Goal: Task Accomplishment & Management: Use online tool/utility

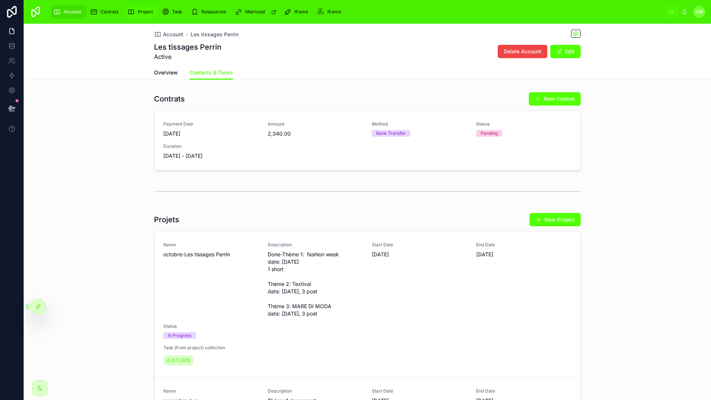
click at [147, 10] on span "Project" at bounding box center [145, 12] width 15 height 6
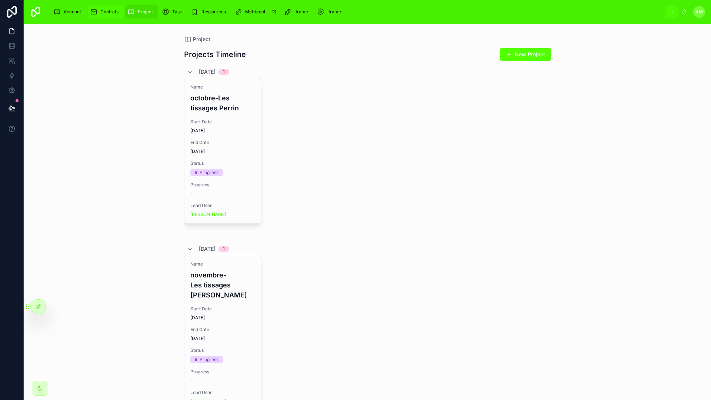
click at [107, 14] on span "Contrats" at bounding box center [109, 12] width 18 height 6
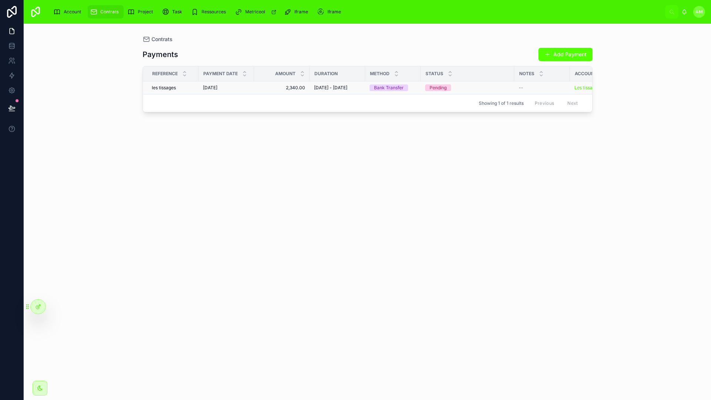
click at [310, 94] on td "[DATE] - [DATE] [DATE] - [DATE]" at bounding box center [337, 87] width 56 height 13
click at [322, 90] on span "[DATE] - [DATE]" at bounding box center [330, 88] width 33 height 6
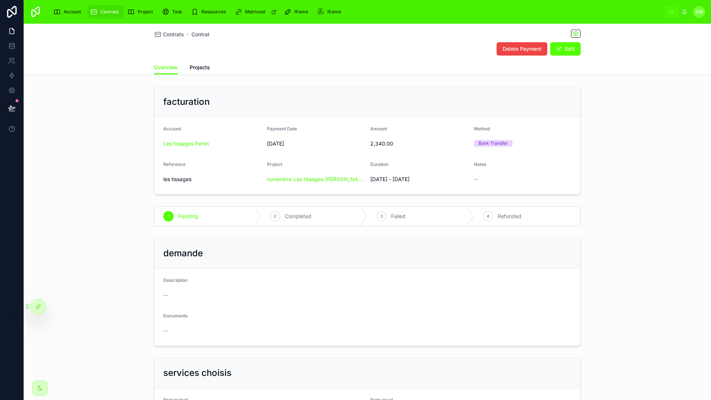
click at [282, 144] on span "[DATE]" at bounding box center [316, 143] width 98 height 7
click at [326, 140] on span "[DATE]" at bounding box center [316, 143] width 98 height 7
click at [372, 52] on div "Delete Payment Edit" at bounding box center [367, 49] width 426 height 14
click at [36, 305] on icon at bounding box center [38, 307] width 6 height 6
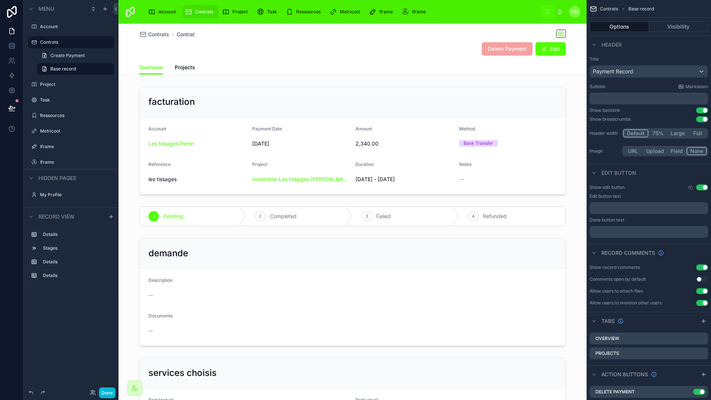
click at [206, 11] on span "Contrats" at bounding box center [204, 12] width 18 height 6
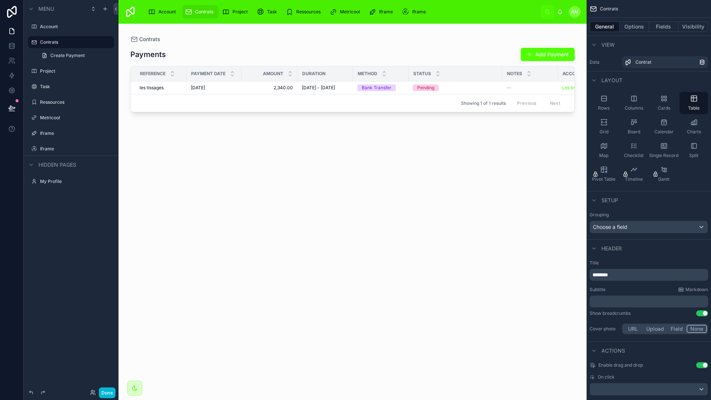
click at [280, 36] on div at bounding box center [352, 207] width 468 height 367
click at [235, 12] on span "Project" at bounding box center [239, 12] width 15 height 6
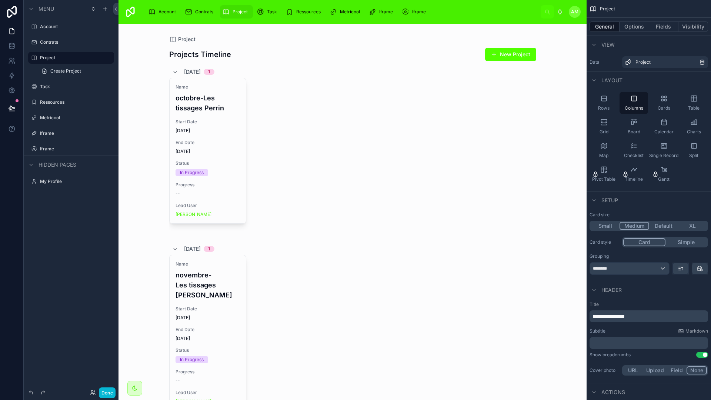
click at [225, 102] on div at bounding box center [352, 247] width 379 height 447
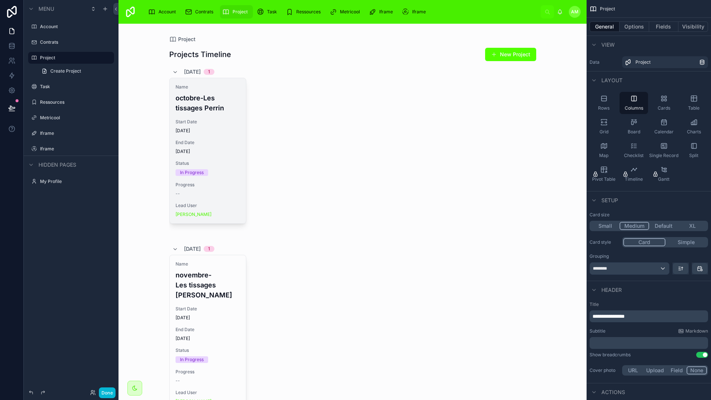
click at [210, 105] on h4 "octobre-Les tissages Perrin" at bounding box center [207, 103] width 64 height 20
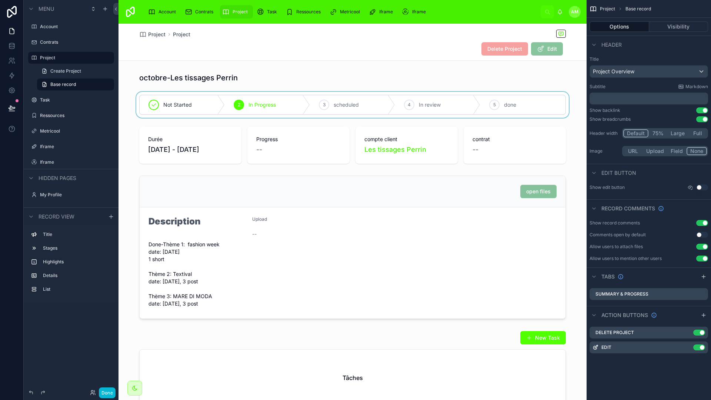
click at [300, 92] on div at bounding box center [352, 105] width 468 height 26
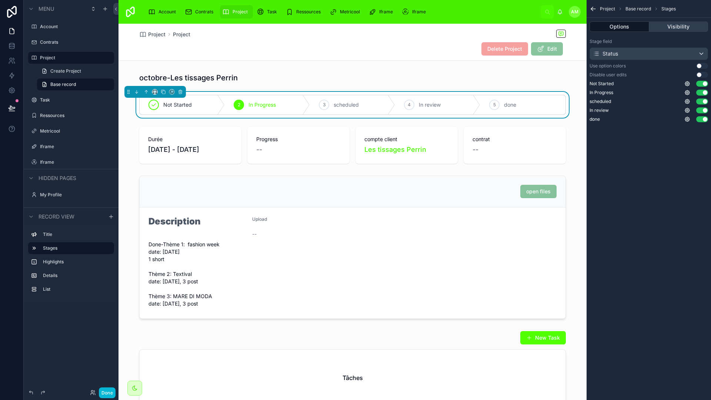
click at [669, 26] on button "Visibility" at bounding box center [678, 26] width 59 height 10
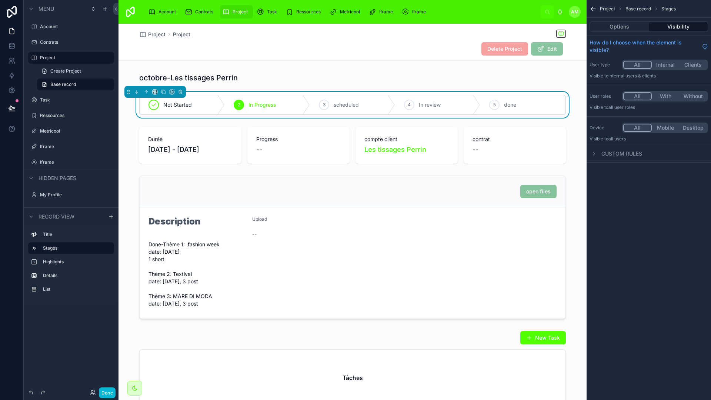
click at [598, 154] on div "Custom rules" at bounding box center [615, 153] width 53 height 9
click at [638, 31] on button "Options" at bounding box center [619, 26] width 60 height 10
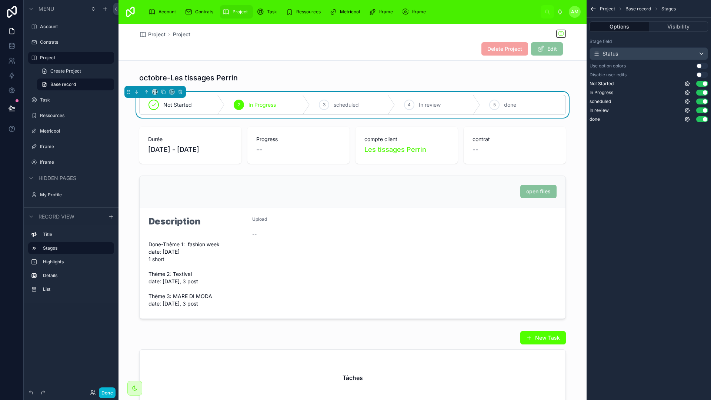
drag, startPoint x: 420, startPoint y: 75, endPoint x: 411, endPoint y: 0, distance: 75.8
click at [420, 73] on div at bounding box center [352, 78] width 468 height 16
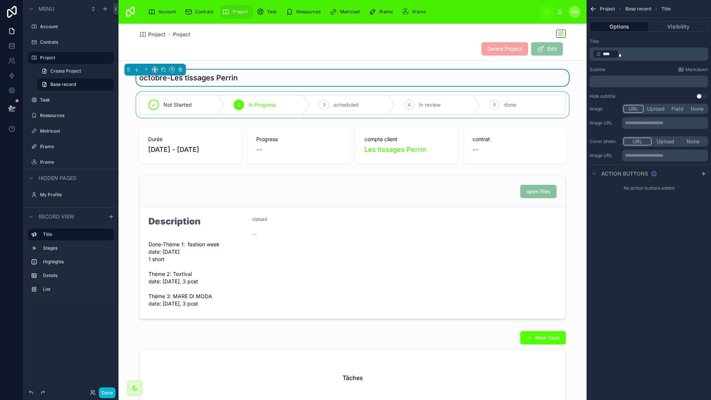
drag, startPoint x: 375, startPoint y: 43, endPoint x: 373, endPoint y: 0, distance: 42.6
click at [375, 43] on div "Delete Project Edit" at bounding box center [352, 49] width 426 height 14
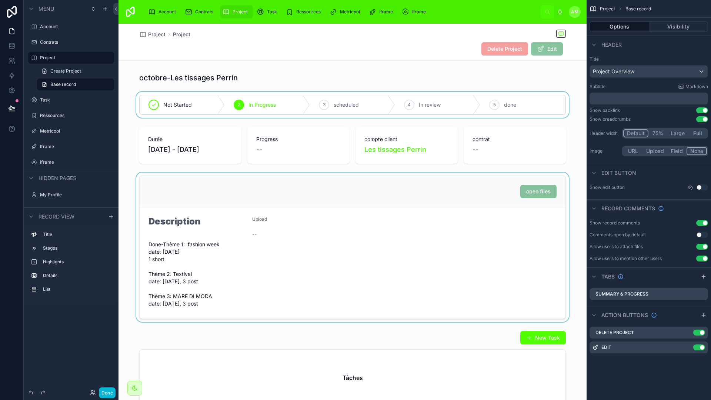
click at [253, 248] on div at bounding box center [352, 246] width 468 height 149
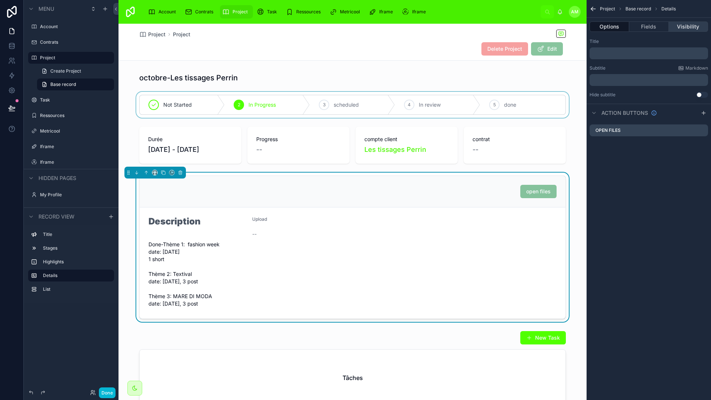
click at [683, 29] on button "Visibility" at bounding box center [687, 26] width 39 height 10
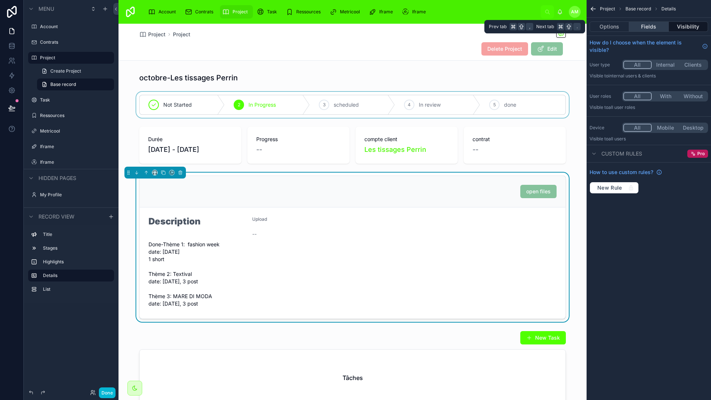
click at [652, 29] on button "Fields" at bounding box center [648, 26] width 39 height 10
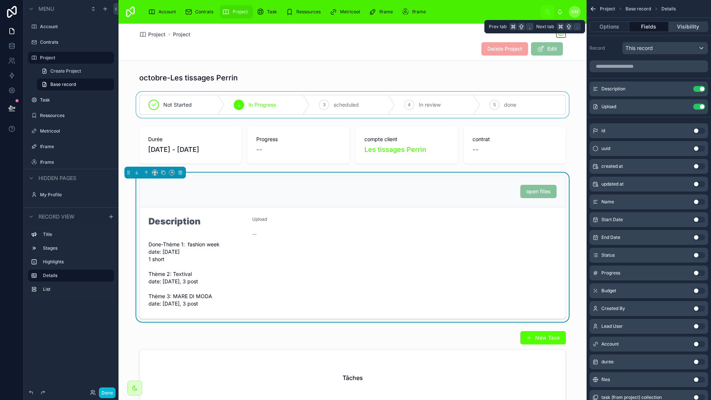
click at [690, 26] on button "Visibility" at bounding box center [687, 26] width 39 height 10
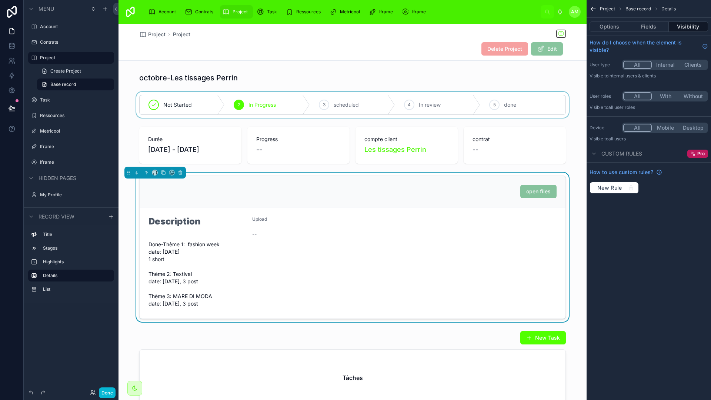
click at [671, 65] on button "Internal" at bounding box center [665, 65] width 28 height 8
click at [664, 95] on button "With" at bounding box center [665, 96] width 28 height 8
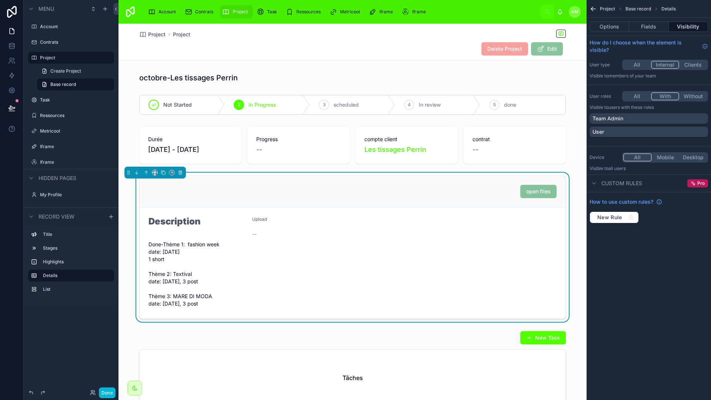
click at [637, 64] on button "All" at bounding box center [637, 65] width 28 height 8
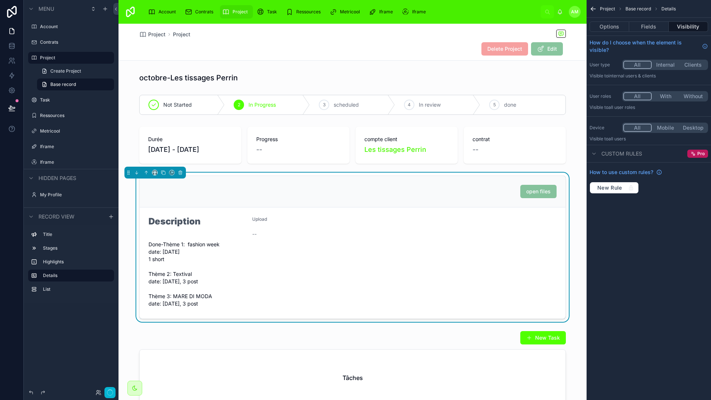
click at [642, 96] on button "All" at bounding box center [637, 96] width 29 height 8
click at [656, 125] on button "Mobile" at bounding box center [665, 128] width 28 height 8
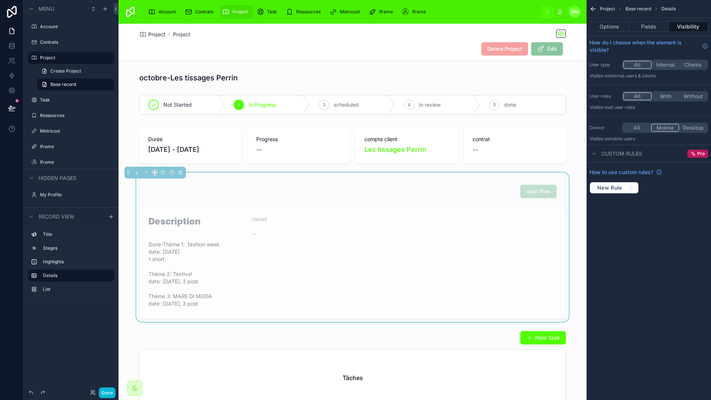
drag, startPoint x: 644, startPoint y: 125, endPoint x: 657, endPoint y: 128, distance: 13.4
click at [647, 126] on button "All" at bounding box center [637, 128] width 28 height 8
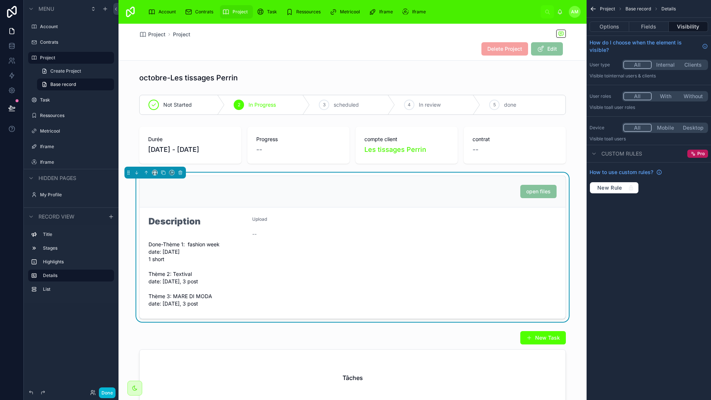
click at [694, 131] on button "Desktop" at bounding box center [693, 128] width 28 height 8
click at [634, 129] on button "All" at bounding box center [637, 128] width 28 height 8
click at [598, 154] on div "scrollable content" at bounding box center [593, 153] width 9 height 9
click at [603, 152] on span "Custom rules" at bounding box center [621, 153] width 41 height 7
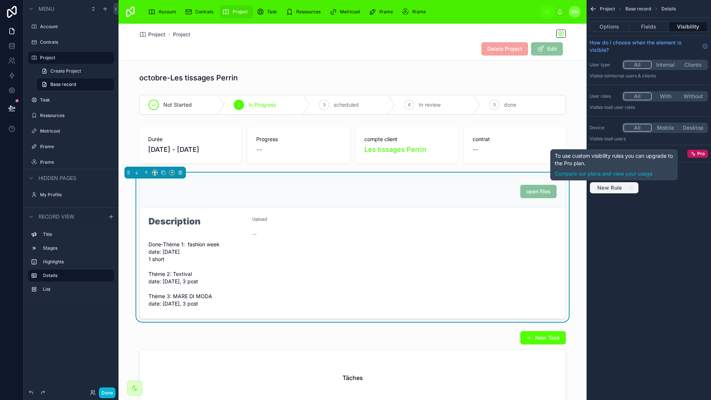
click at [628, 182] on button "New Rule" at bounding box center [613, 188] width 49 height 12
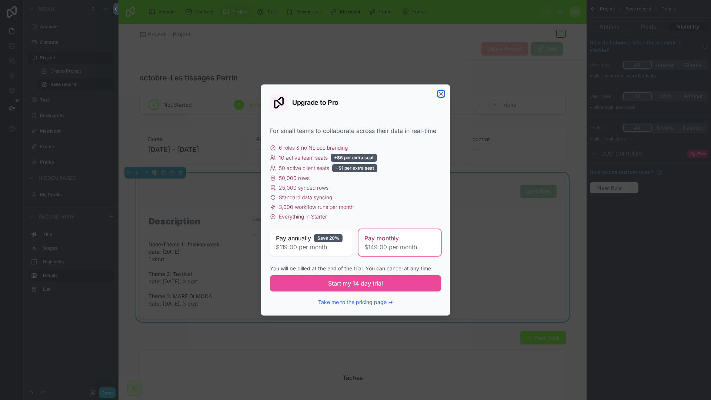
click at [440, 93] on icon "button" at bounding box center [441, 94] width 6 height 6
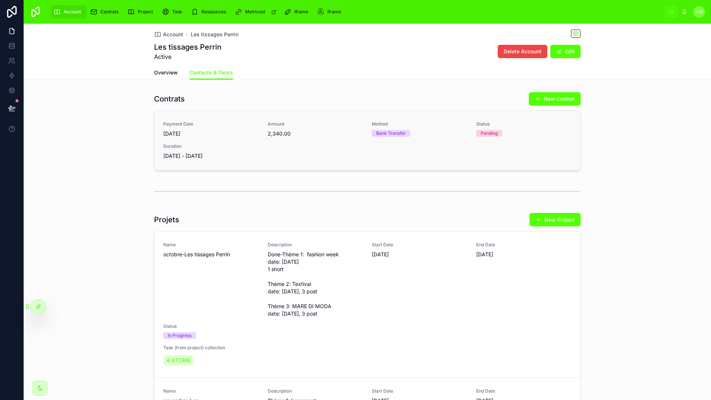
click at [383, 162] on link "Payment Date 24/09/2025 Amount 2,340.00 Method Bank Transfer Status Pending Dur…" at bounding box center [367, 140] width 426 height 59
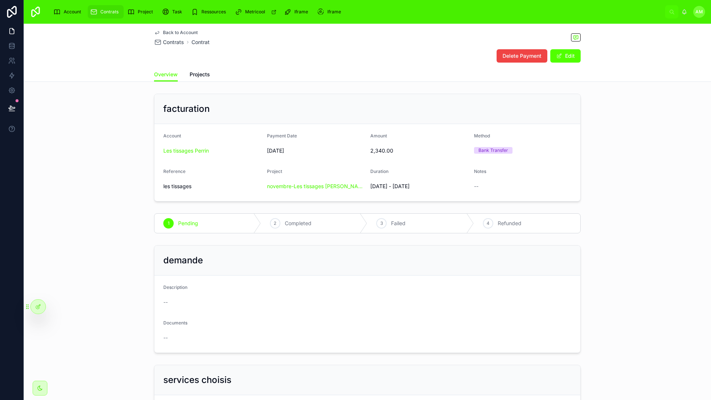
drag, startPoint x: 345, startPoint y: 109, endPoint x: 350, endPoint y: 20, distance: 89.3
click at [345, 109] on div "facturation" at bounding box center [367, 109] width 408 height 12
drag, startPoint x: 322, startPoint y: 10, endPoint x: 304, endPoint y: 12, distance: 17.9
click at [322, 10] on icon "scrollable content" at bounding box center [320, 11] width 7 height 7
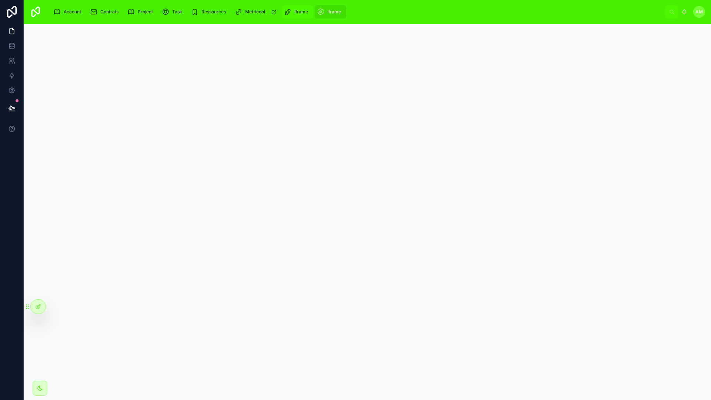
click at [289, 14] on icon "scrollable content" at bounding box center [287, 11] width 7 height 7
click at [64, 16] on div "Account" at bounding box center [68, 12] width 31 height 12
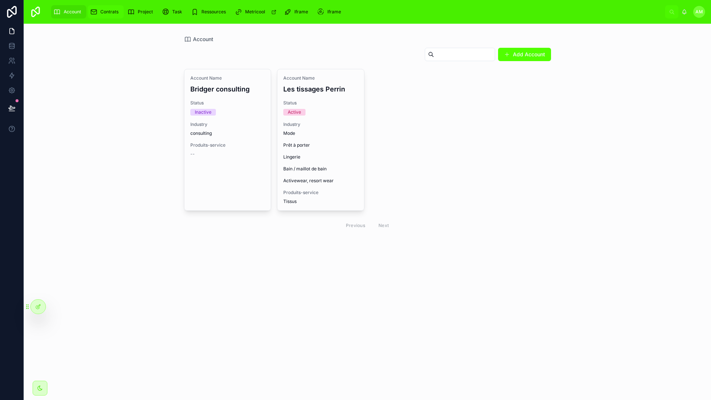
drag, startPoint x: 104, startPoint y: 6, endPoint x: 117, endPoint y: 7, distance: 13.0
click at [104, 6] on div "Contrats" at bounding box center [105, 12] width 31 height 12
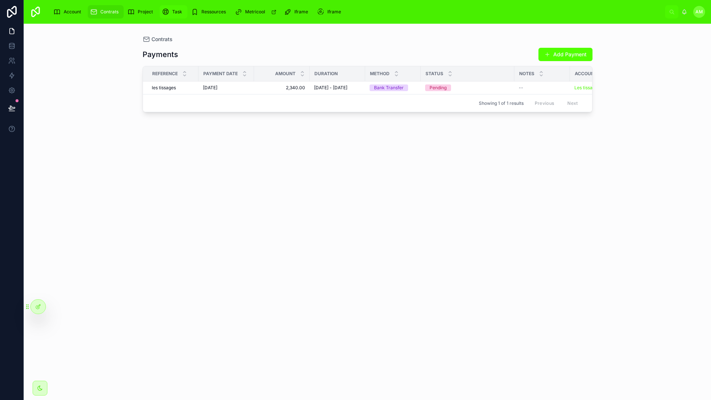
click at [170, 10] on div "Task" at bounding box center [173, 12] width 23 height 12
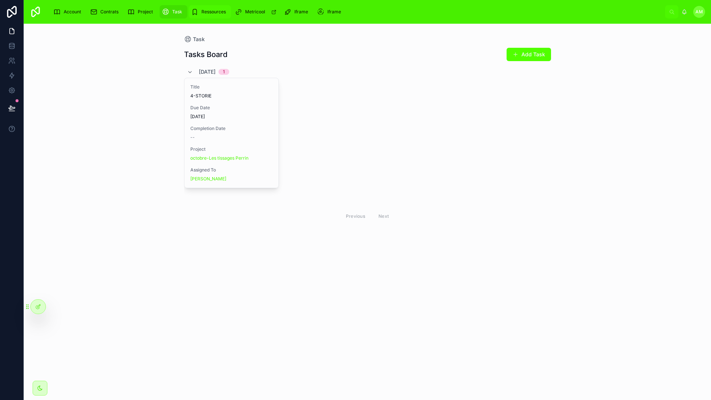
click at [216, 10] on span "Ressources" at bounding box center [213, 12] width 24 height 6
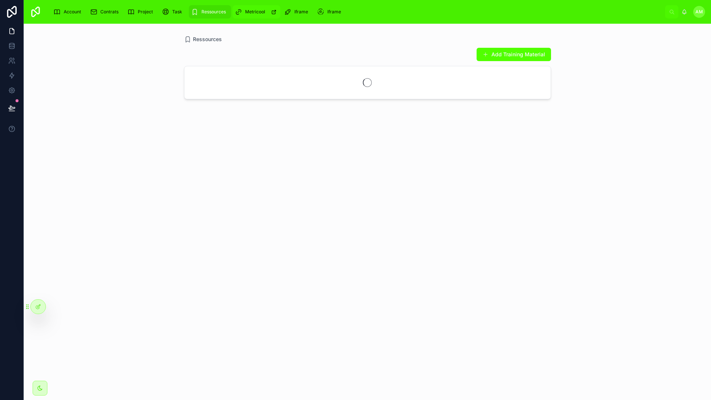
click at [240, 12] on icon "scrollable content" at bounding box center [238, 11] width 7 height 7
click at [303, 11] on span "Iframe" at bounding box center [301, 12] width 14 height 6
click at [327, 11] on span "Iframe" at bounding box center [334, 12] width 14 height 6
click at [299, 13] on span "Iframe" at bounding box center [301, 12] width 14 height 6
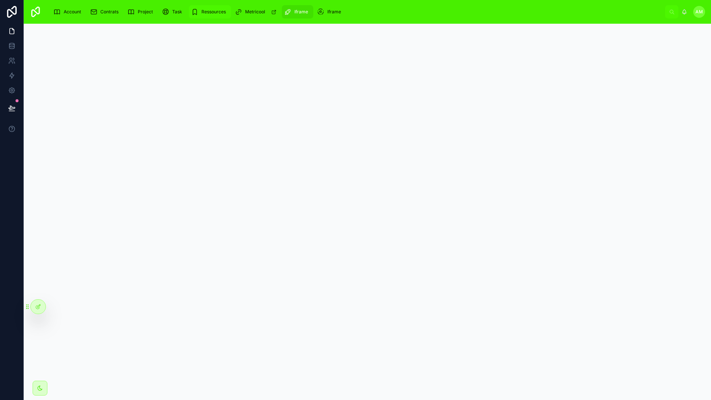
click at [204, 16] on div "Ressources" at bounding box center [210, 12] width 38 height 12
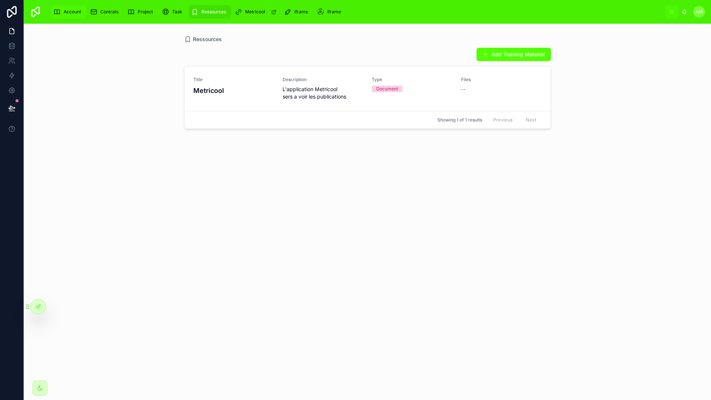
click at [69, 11] on span "Account" at bounding box center [72, 12] width 17 height 6
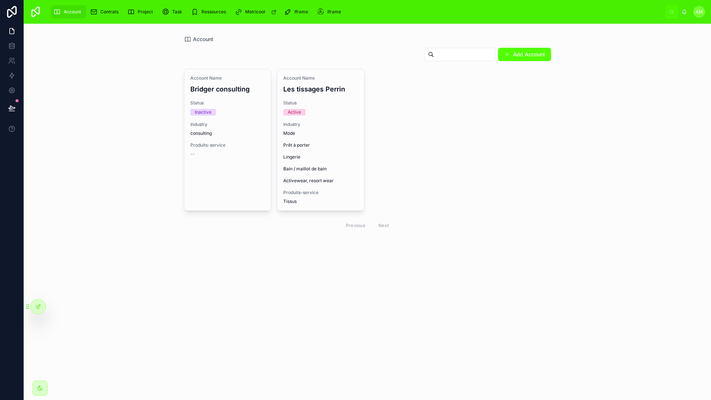
click at [397, 90] on div "Account Name Bridger consulting Status Inactive Industry consulting Produits-se…" at bounding box center [367, 151] width 367 height 165
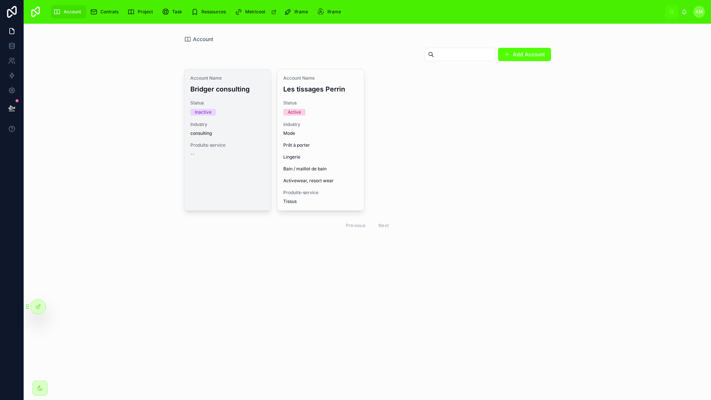
click at [253, 120] on div "Account Name Bridger consulting Status Inactive Industry consulting Produits-se…" at bounding box center [227, 116] width 87 height 94
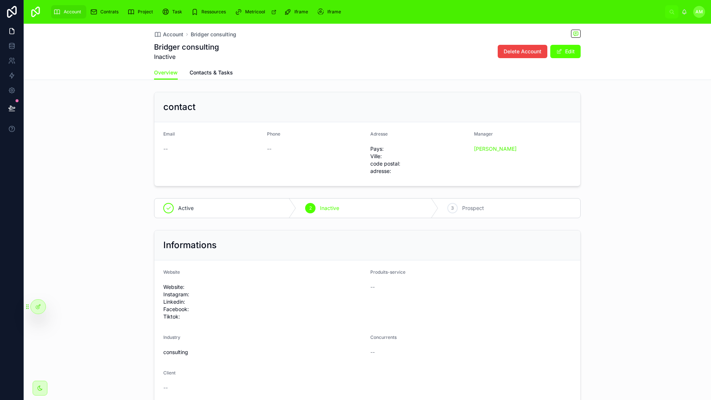
click at [81, 12] on span "Account" at bounding box center [72, 12] width 17 height 6
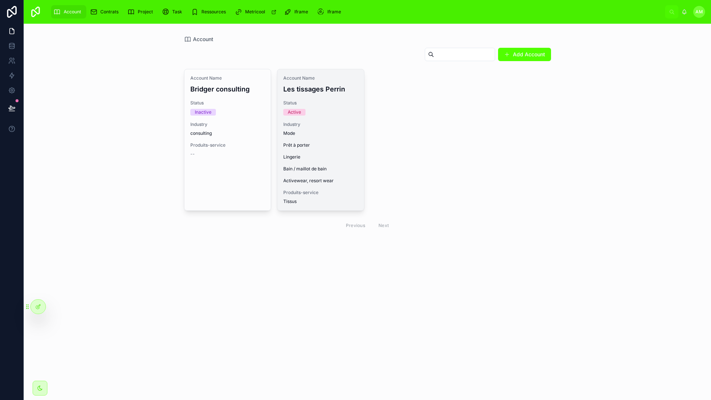
click at [316, 126] on span "Industry" at bounding box center [320, 124] width 75 height 6
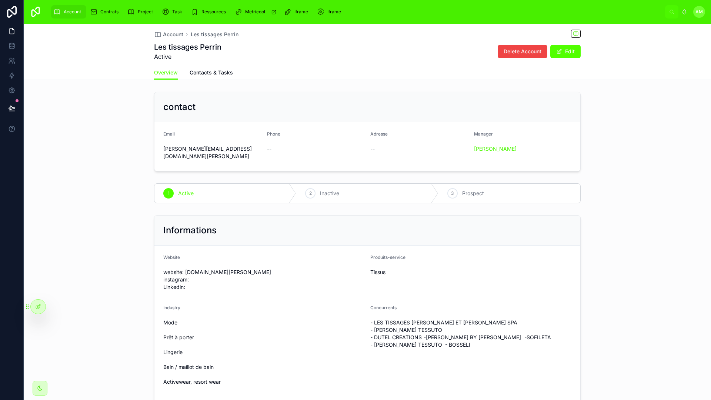
click at [296, 100] on div "contact" at bounding box center [367, 107] width 426 height 30
click at [219, 74] on span "Contacts & Tasks" at bounding box center [211, 72] width 43 height 7
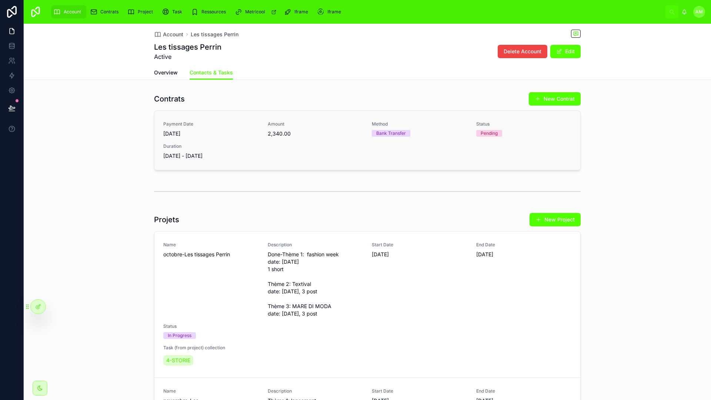
click at [363, 144] on div "Payment Date 24/09/2025 Amount 2,340.00 Method Bank Transfer Status Pending Dur…" at bounding box center [367, 140] width 408 height 38
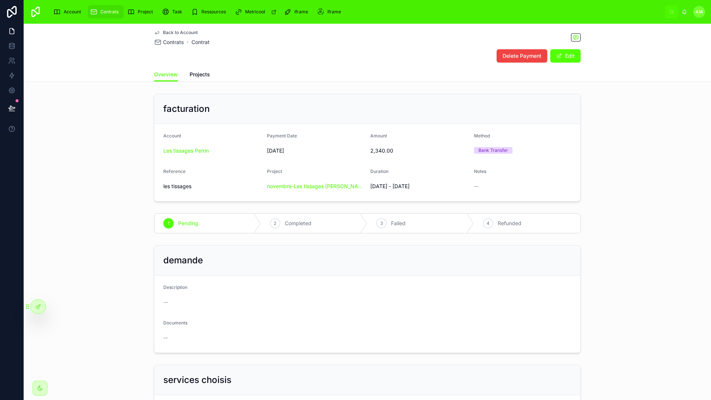
click at [178, 33] on span "Back to Account" at bounding box center [180, 33] width 35 height 6
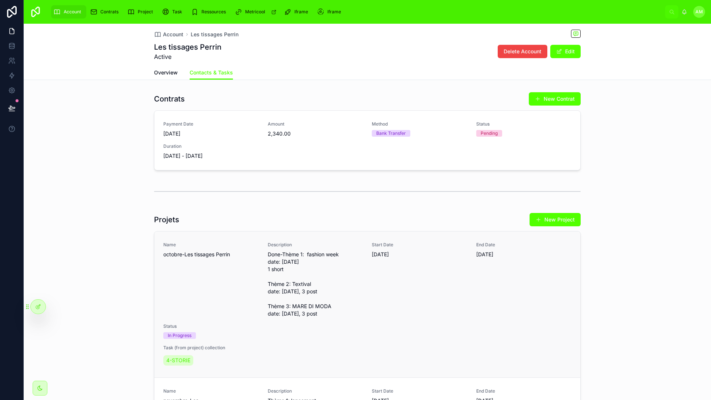
click at [361, 233] on link "Name octobre-Les tissages Perrin Description Done-Thème 1: fashion week date: 2…" at bounding box center [367, 304] width 426 height 146
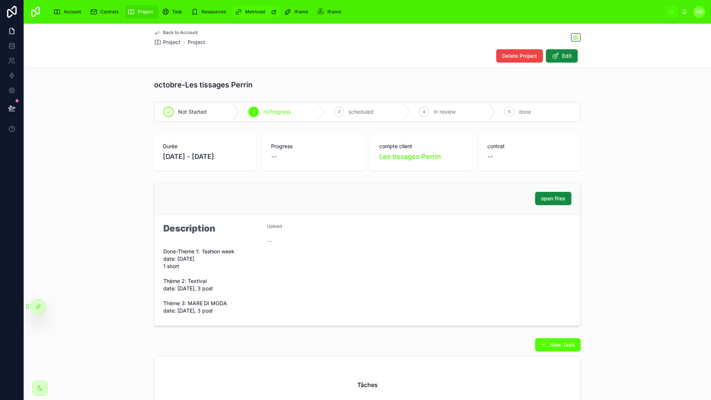
click at [271, 14] on icon "scrollable content" at bounding box center [274, 12] width 6 height 6
click at [265, 15] on div "Metricool" at bounding box center [256, 12] width 43 height 12
click at [34, 306] on div at bounding box center [38, 306] width 15 height 14
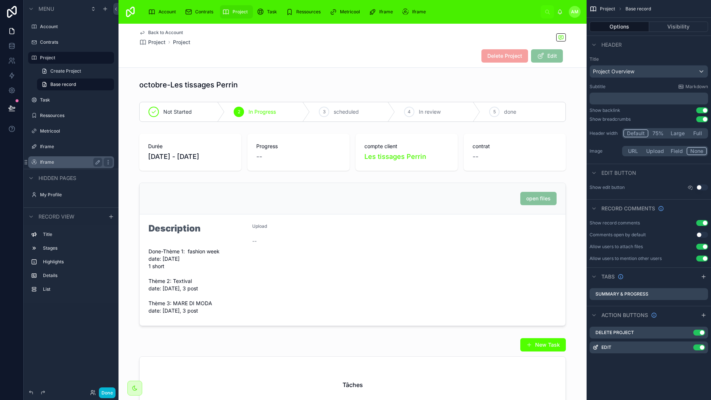
click at [64, 163] on label "Iframe" at bounding box center [69, 162] width 59 height 6
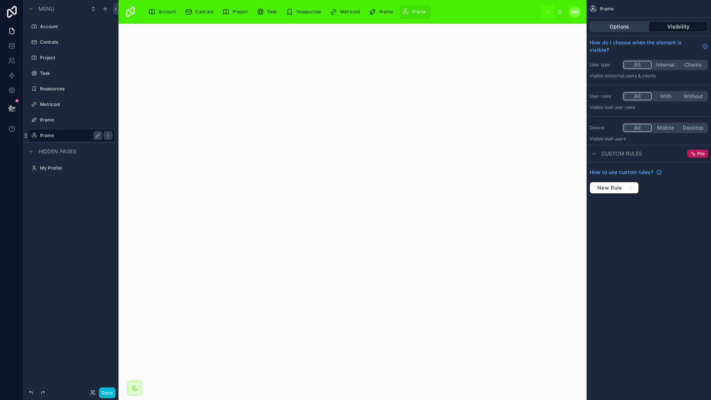
click at [623, 24] on button "Options" at bounding box center [619, 26] width 60 height 10
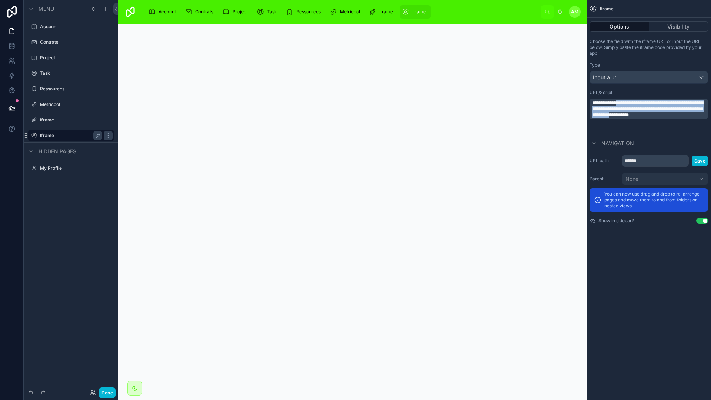
drag, startPoint x: 604, startPoint y: 108, endPoint x: 627, endPoint y: 125, distance: 28.7
click at [627, 117] on span "**********" at bounding box center [647, 109] width 111 height 16
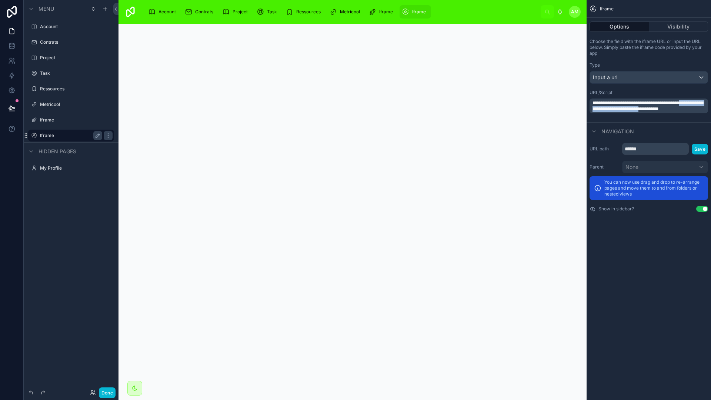
drag, startPoint x: 666, startPoint y: 114, endPoint x: 677, endPoint y: 107, distance: 14.2
click at [677, 107] on span "**********" at bounding box center [647, 106] width 111 height 10
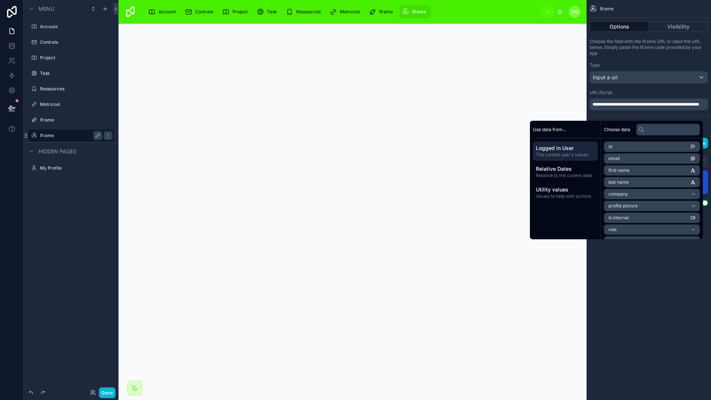
click at [668, 90] on div "URL/Script" at bounding box center [648, 93] width 118 height 6
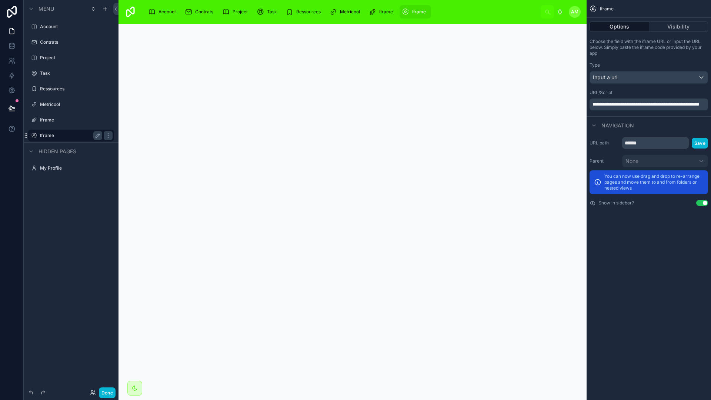
click at [658, 239] on div "**********" at bounding box center [648, 200] width 124 height 400
click at [392, 215] on div at bounding box center [352, 224] width 468 height 400
click at [694, 103] on span "**********" at bounding box center [645, 104] width 107 height 4
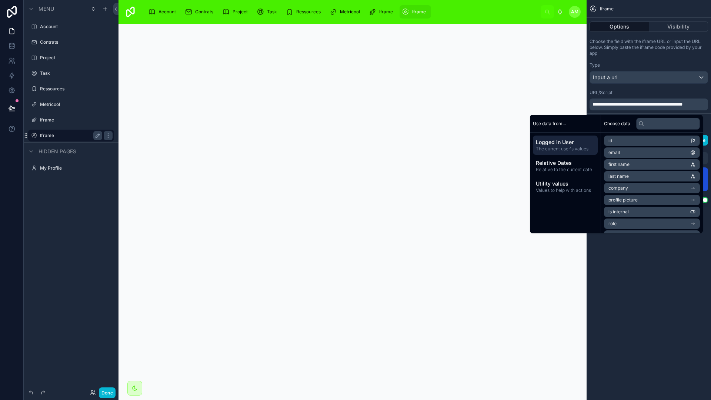
click at [646, 259] on div "**********" at bounding box center [648, 200] width 124 height 400
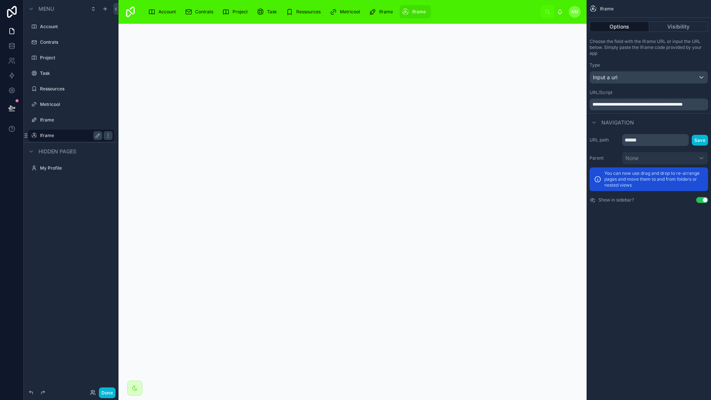
click at [646, 259] on div "**********" at bounding box center [648, 200] width 124 height 400
click at [704, 142] on button "Save" at bounding box center [699, 140] width 16 height 11
click at [642, 103] on span "**********" at bounding box center [637, 104] width 90 height 4
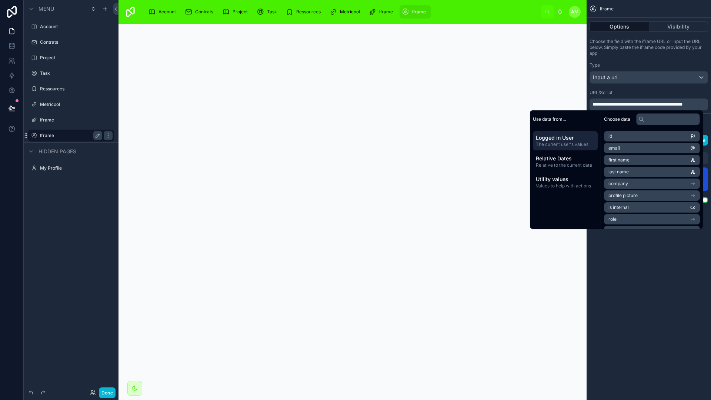
click at [633, 275] on div "**********" at bounding box center [648, 200] width 124 height 400
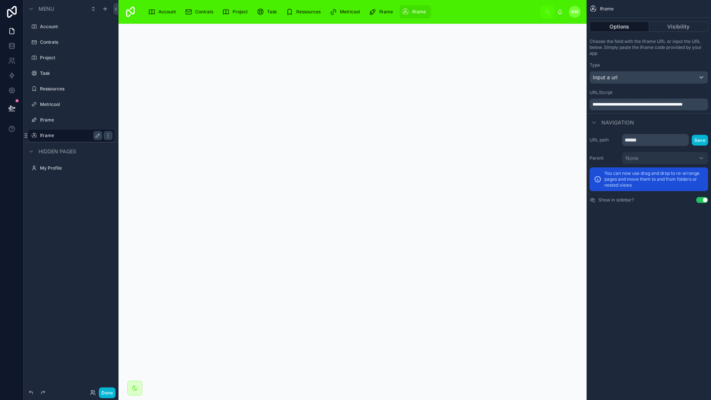
click at [59, 133] on label "Iframe" at bounding box center [69, 136] width 59 height 6
click at [103, 391] on button "Done" at bounding box center [107, 392] width 17 height 11
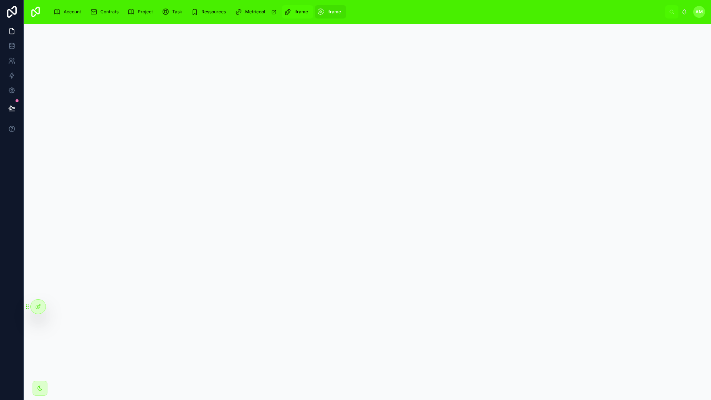
click at [301, 13] on span "Iframe" at bounding box center [301, 12] width 14 height 6
click at [329, 13] on span "Iframe" at bounding box center [334, 12] width 14 height 6
click at [37, 308] on icon at bounding box center [37, 306] width 3 height 3
